Goal: Transaction & Acquisition: Purchase product/service

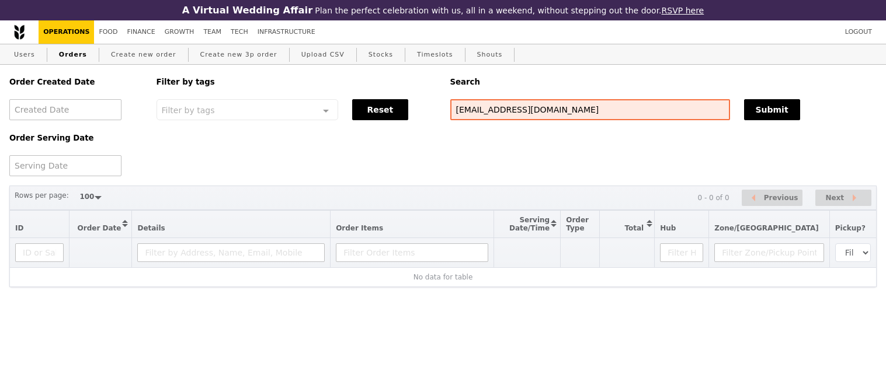
select select "100"
click at [485, 111] on input "[EMAIL_ADDRESS][DOMAIN_NAME]" at bounding box center [590, 109] width 280 height 21
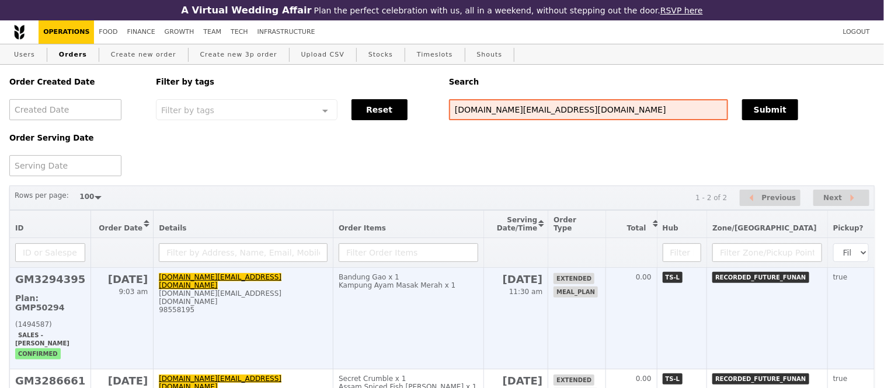
type input "[DOMAIN_NAME][EMAIL_ADDRESS][DOMAIN_NAME]"
click at [47, 286] on h2 "GM3294395" at bounding box center [50, 279] width 70 height 12
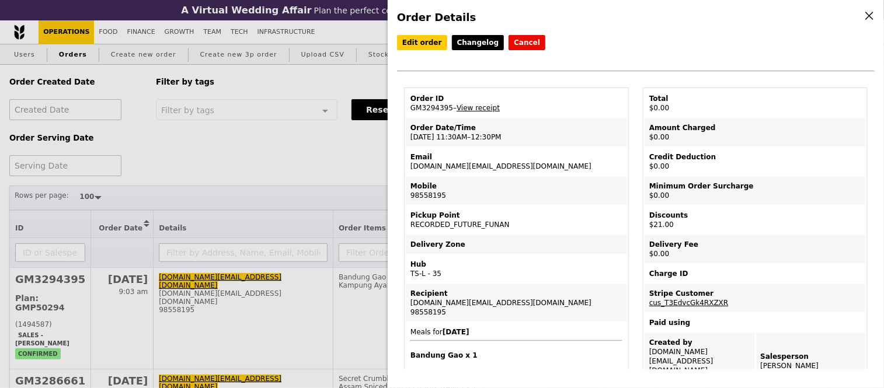
click at [288, 161] on div "Order Details Edit order Changelog Cancel Order ID GM3294395 – View receipt Ord…" at bounding box center [442, 194] width 884 height 388
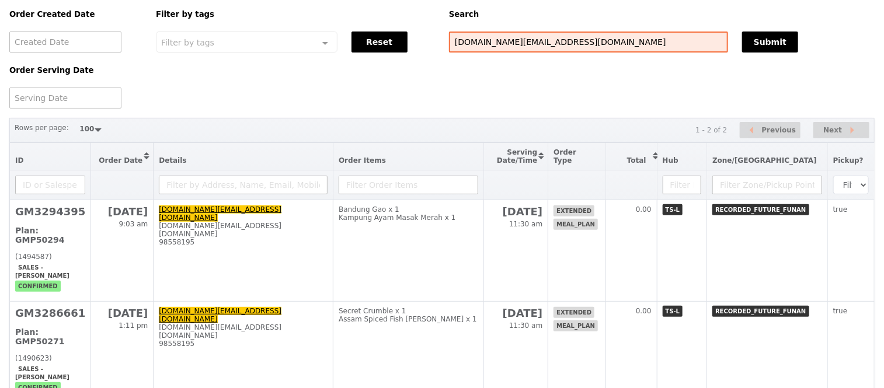
scroll to position [68, 0]
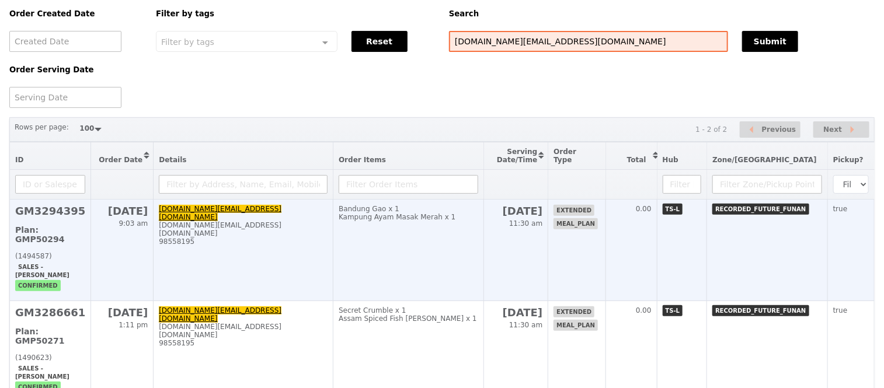
click at [54, 217] on h2 "GM3294395" at bounding box center [50, 211] width 70 height 12
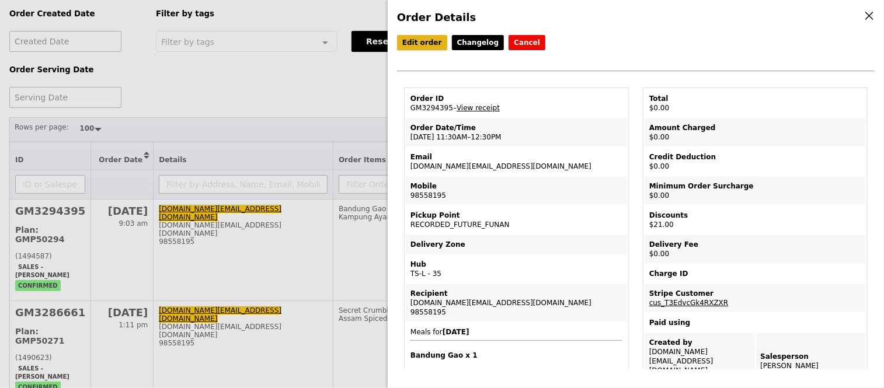
click at [423, 43] on link "Edit order" at bounding box center [422, 42] width 50 height 15
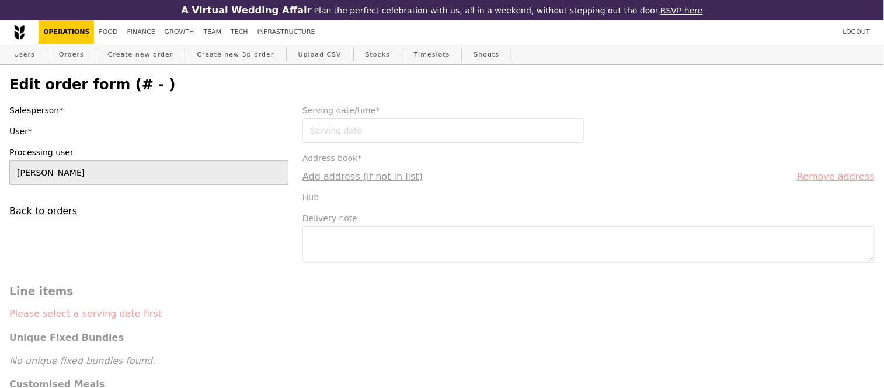
type input "[DATE]"
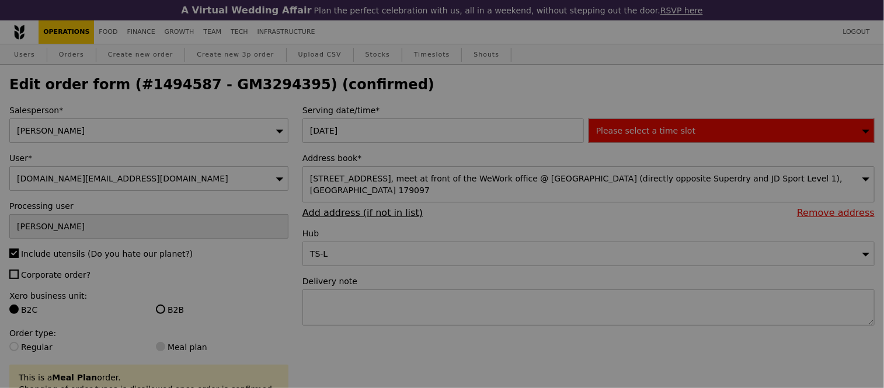
type input "499"
type input "Update"
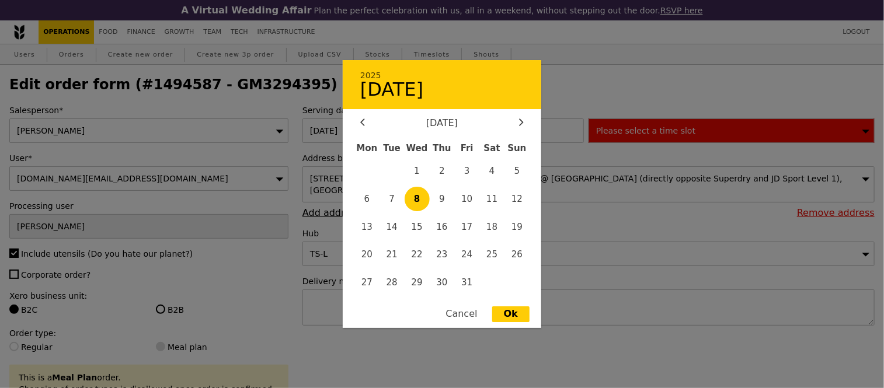
click at [332, 135] on div "[DATE] 2025 October [DATE] Tue Wed Thu Fri Sat Sun 1 2 3 4 5 6 7 8 9 10 11 12 1…" at bounding box center [445, 131] width 286 height 25
click at [419, 165] on span "1" at bounding box center [417, 171] width 25 height 25
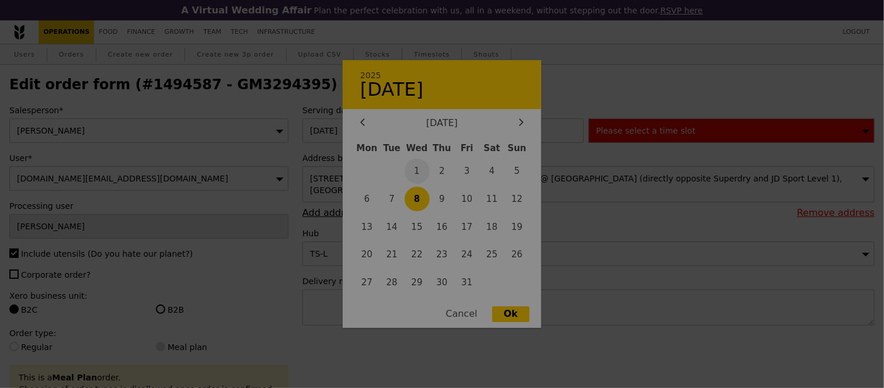
type input "[DATE]"
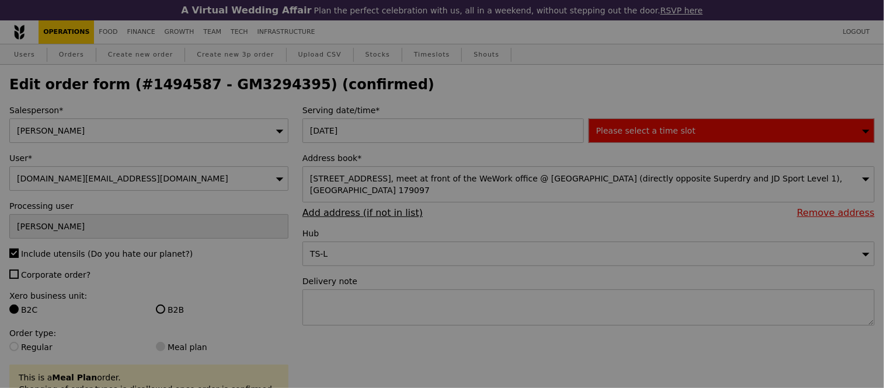
type input "Update"
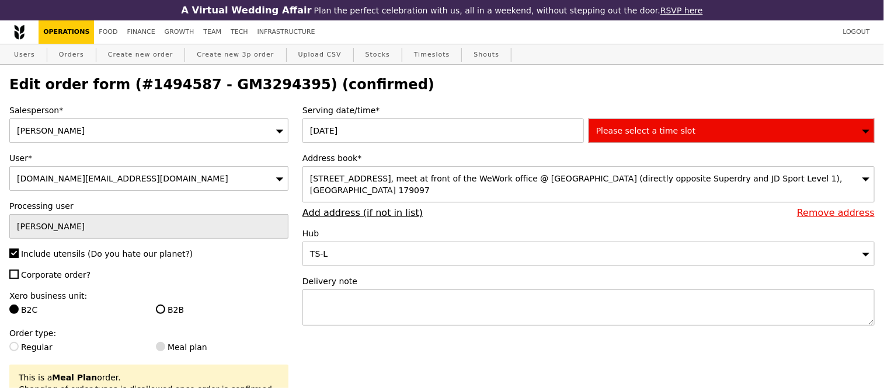
select select "100"
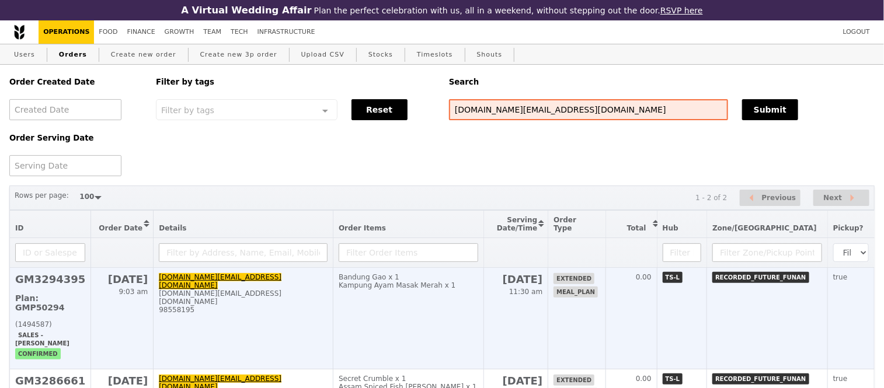
click at [542, 296] on span "11:30 am" at bounding box center [525, 292] width 33 height 8
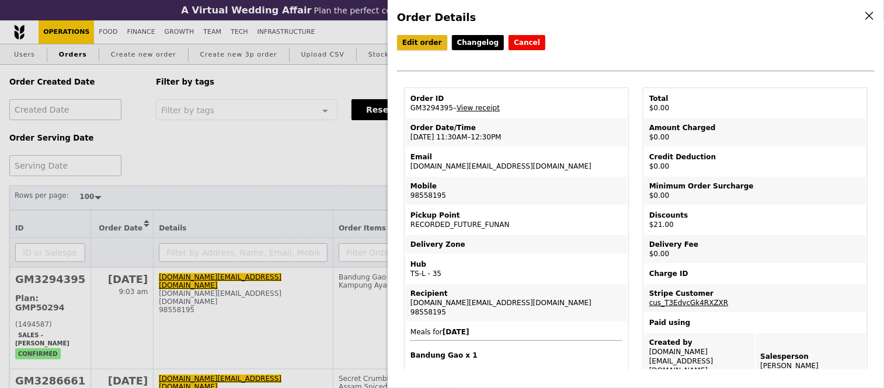
click at [406, 40] on link "Edit order" at bounding box center [422, 42] width 50 height 15
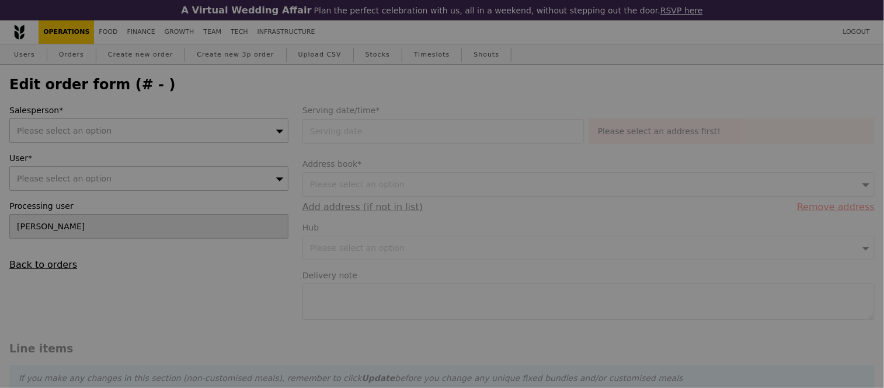
type input "[DATE]"
type input "21.00"
type input "19.27"
type input "21.00"
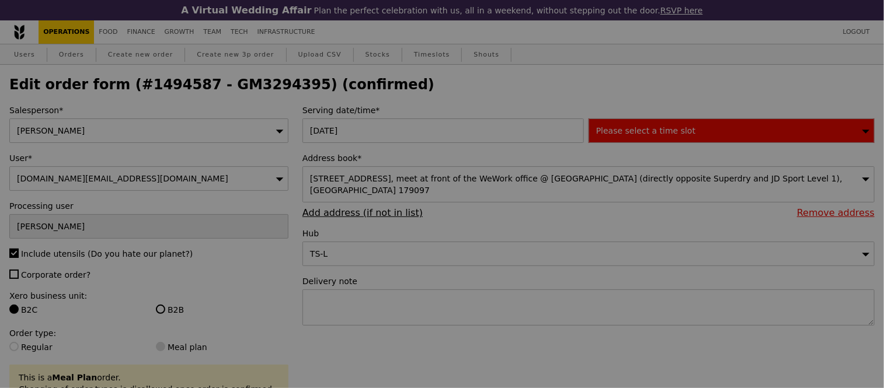
type input "499"
type input "Update"
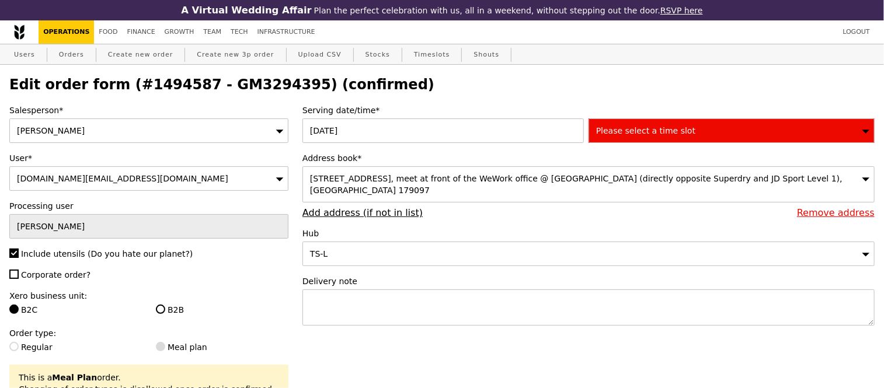
click at [409, 133] on div "[DATE]" at bounding box center [445, 131] width 286 height 25
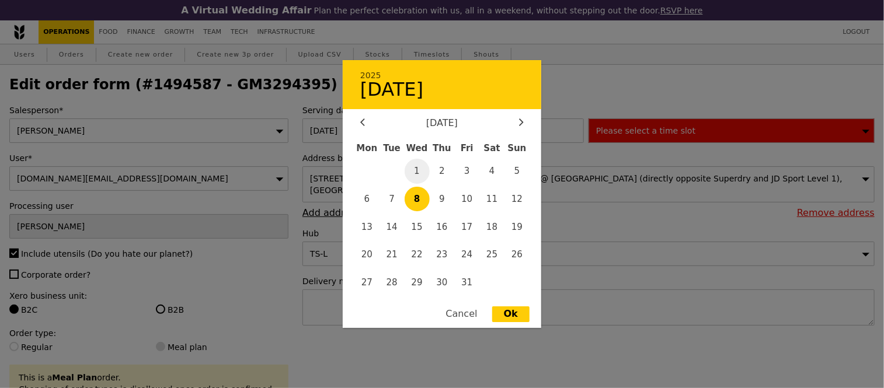
click at [416, 171] on span "1" at bounding box center [417, 171] width 25 height 25
type input "[DATE]"
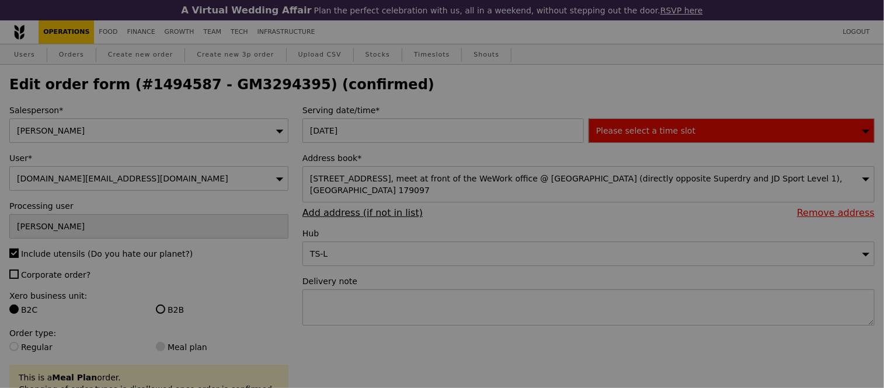
type input "Update"
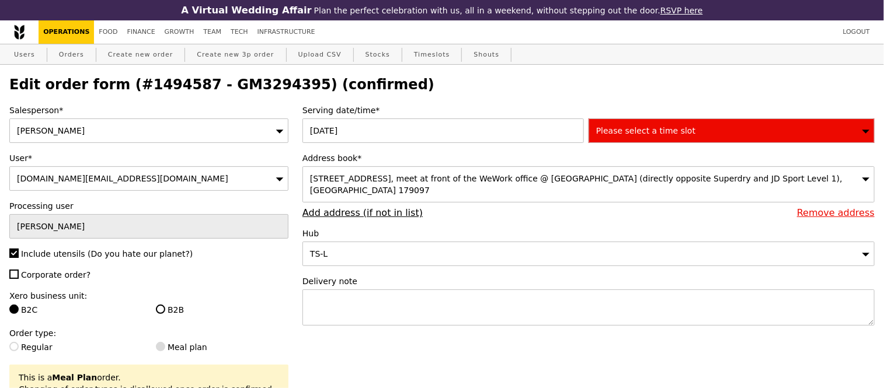
click at [634, 133] on span "Please select a time slot" at bounding box center [645, 130] width 99 height 9
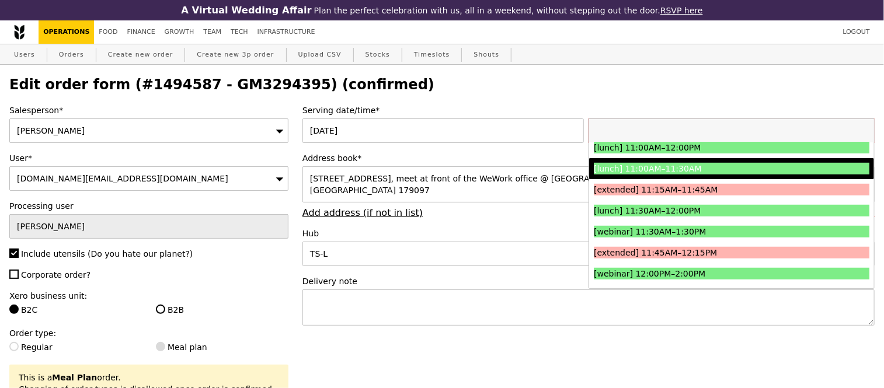
scroll to position [363, 0]
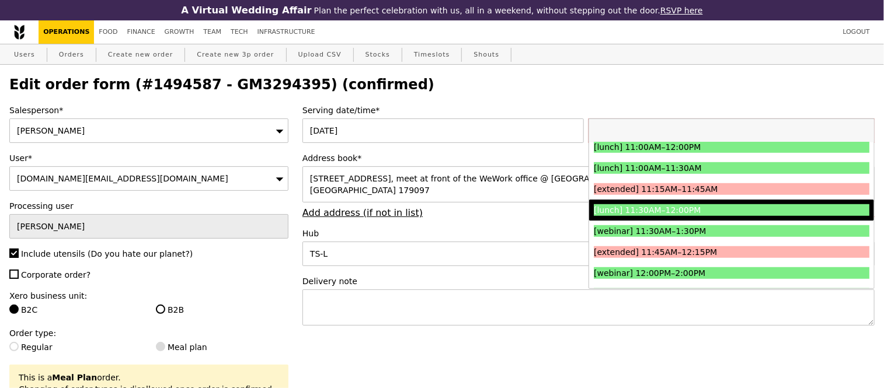
select select "100"
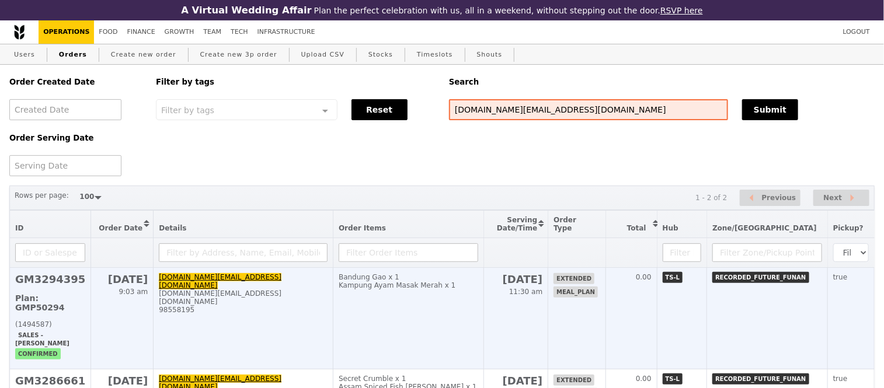
click at [548, 297] on td "[DATE] 11:30 am" at bounding box center [515, 319] width 65 height 102
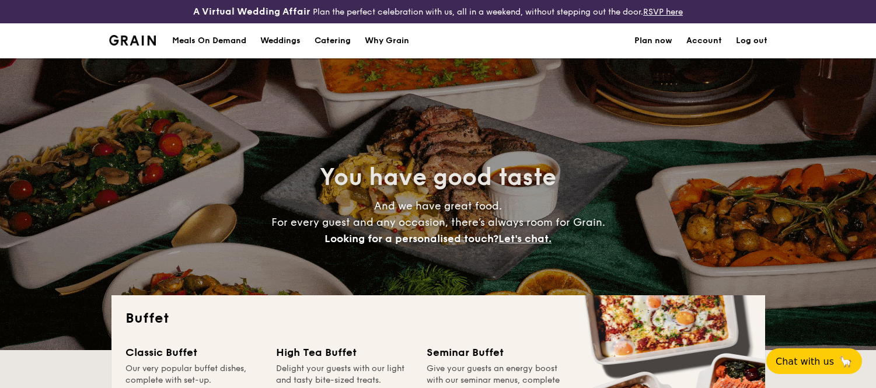
select select
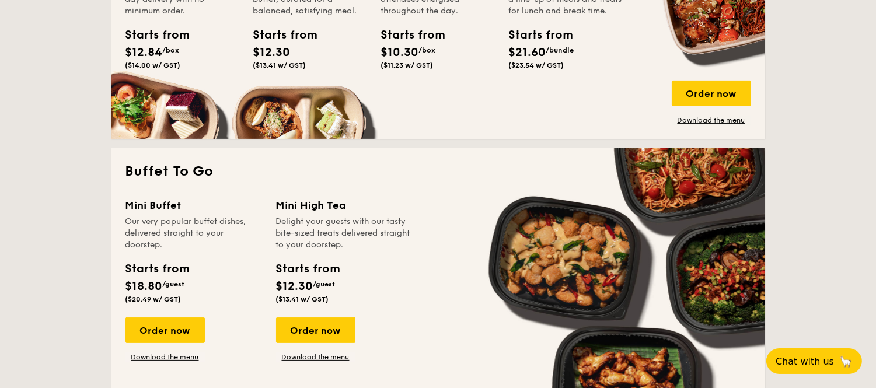
scroll to position [860, 0]
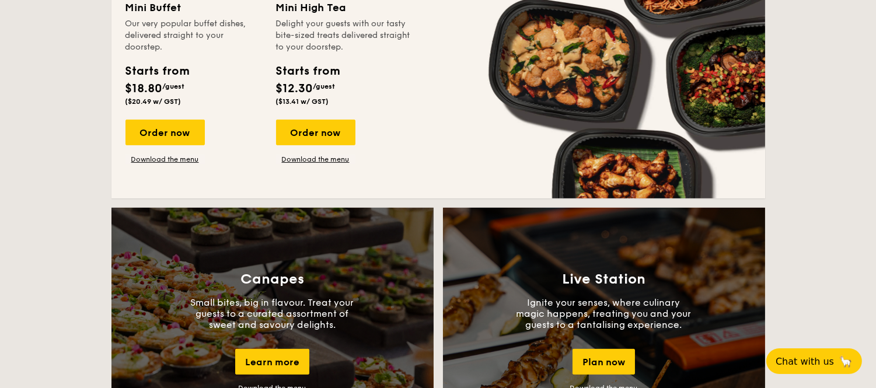
drag, startPoint x: 166, startPoint y: 141, endPoint x: 161, endPoint y: 78, distance: 62.8
click at [166, 141] on div "Order now" at bounding box center [165, 133] width 79 height 26
